Goal: Task Accomplishment & Management: Use online tool/utility

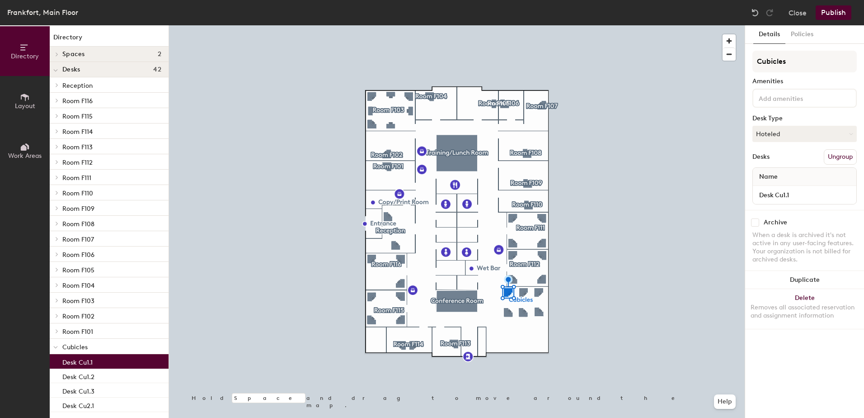
click at [777, 97] on input at bounding box center [797, 97] width 81 height 11
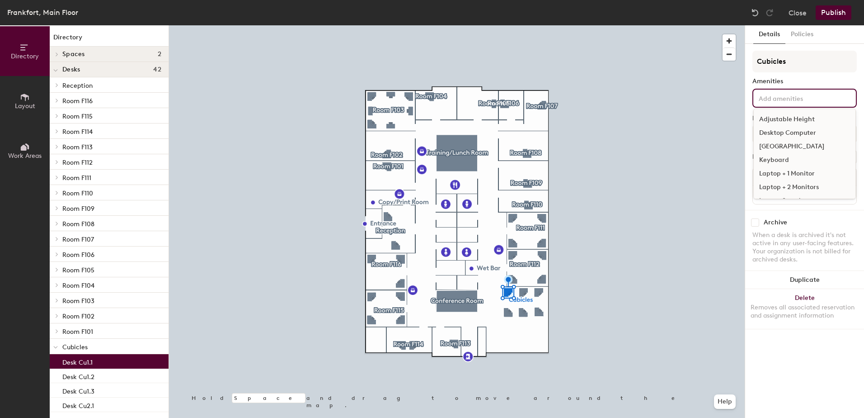
click at [804, 145] on div "[GEOGRAPHIC_DATA]" at bounding box center [805, 147] width 102 height 14
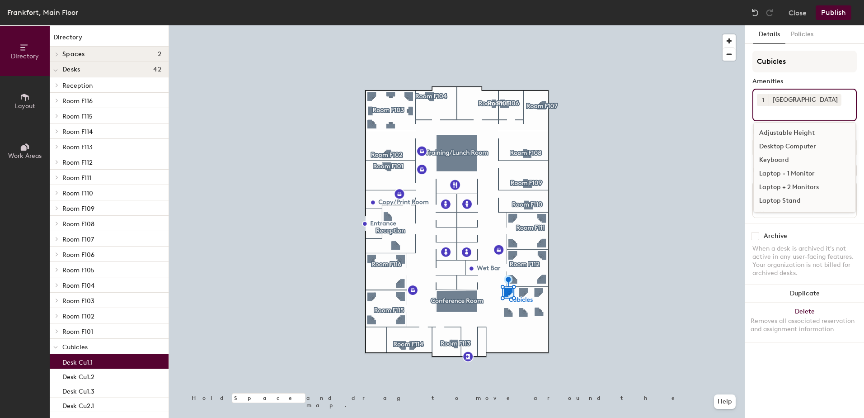
click at [829, 376] on div "Details Policies Cubicles Amenities 1 Docking Station Adjustable Height Desktop…" at bounding box center [804, 221] width 119 height 392
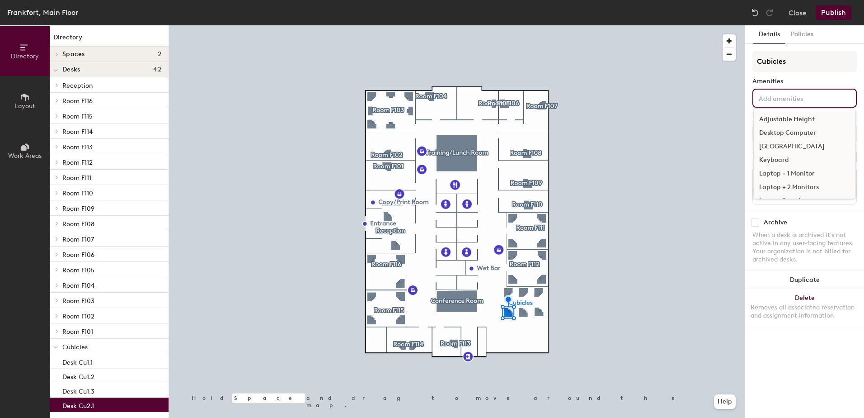
click at [802, 94] on input at bounding box center [797, 97] width 81 height 11
click at [806, 145] on div "[GEOGRAPHIC_DATA]" at bounding box center [805, 147] width 102 height 14
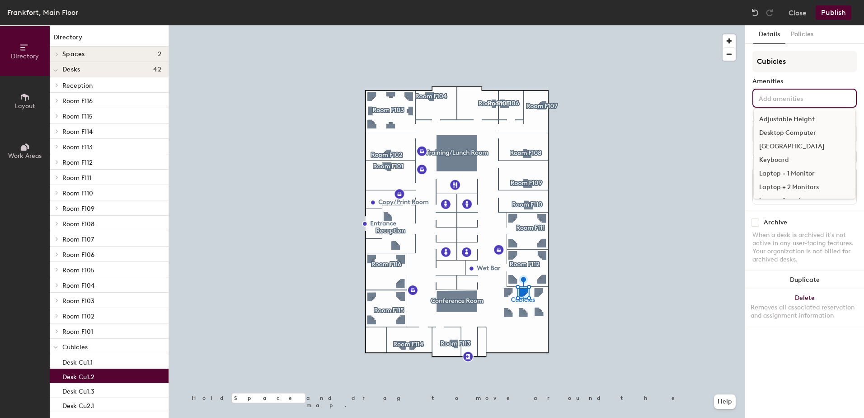
click at [791, 96] on input at bounding box center [797, 97] width 81 height 11
click at [800, 144] on div "[GEOGRAPHIC_DATA]" at bounding box center [805, 147] width 102 height 14
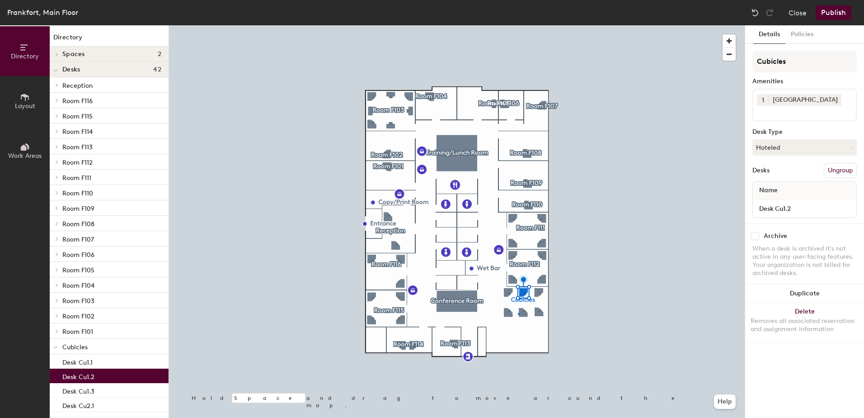
click at [518, 25] on div at bounding box center [457, 25] width 576 height 0
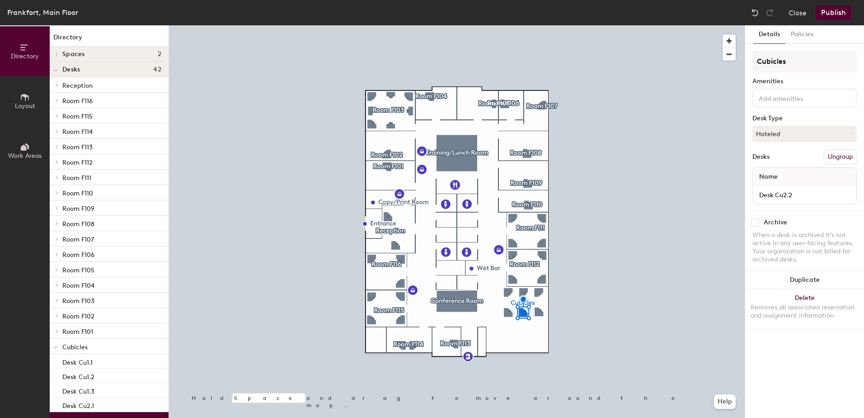
click at [778, 89] on div at bounding box center [805, 98] width 104 height 19
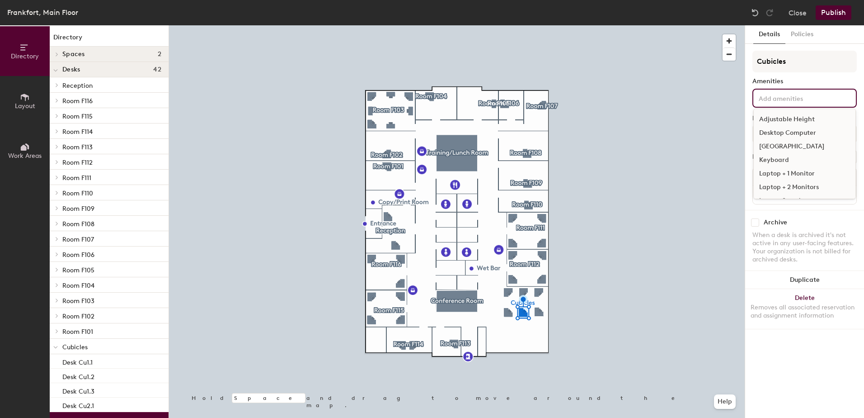
click at [778, 143] on div "[GEOGRAPHIC_DATA]" at bounding box center [805, 147] width 102 height 14
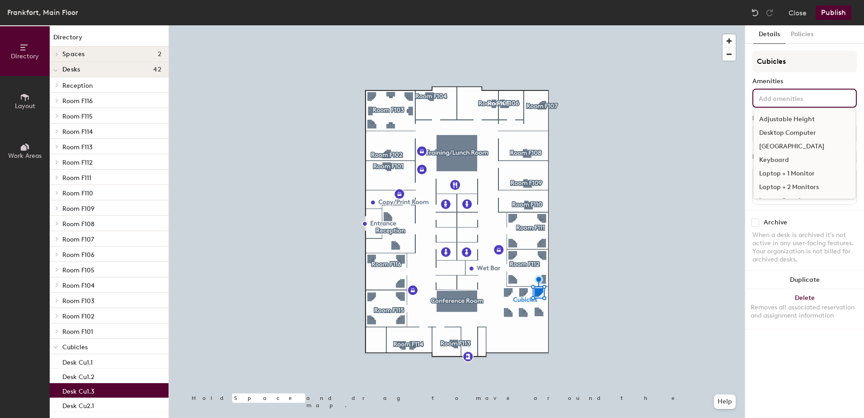
click at [768, 93] on input at bounding box center [797, 97] width 81 height 11
click at [791, 146] on div "[GEOGRAPHIC_DATA]" at bounding box center [805, 147] width 102 height 14
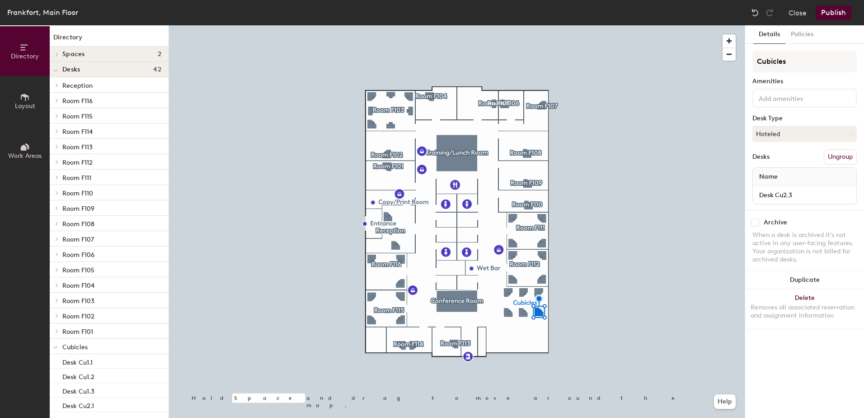
click at [799, 101] on input at bounding box center [797, 97] width 81 height 11
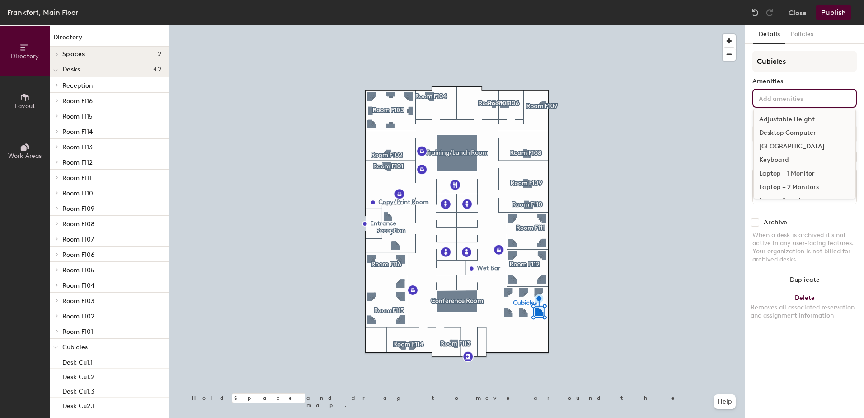
click at [802, 144] on div "[GEOGRAPHIC_DATA]" at bounding box center [805, 147] width 102 height 14
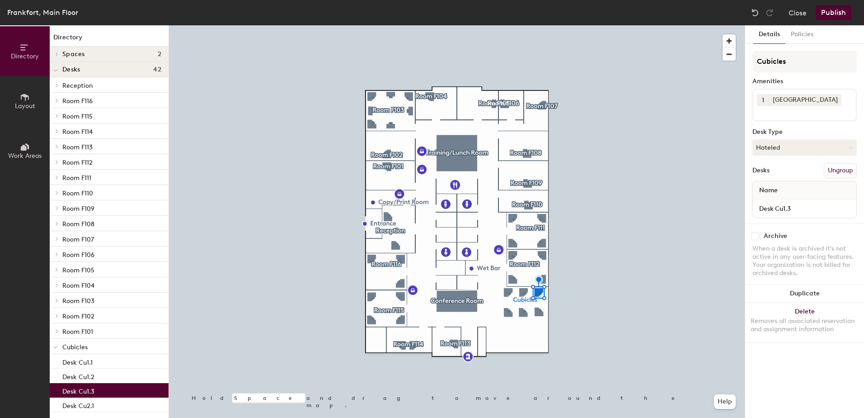
click at [827, 14] on button "Publish" at bounding box center [834, 12] width 36 height 14
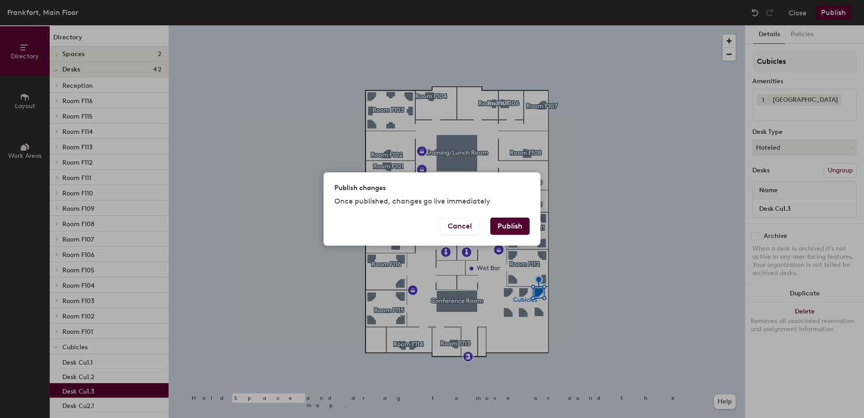
click at [499, 225] on button "Publish" at bounding box center [509, 225] width 39 height 17
